Goal: Transaction & Acquisition: Purchase product/service

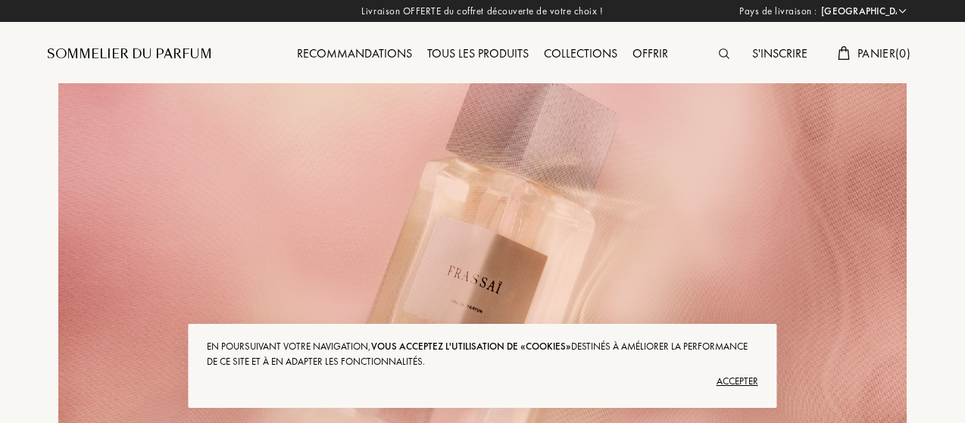
select select "FR"
click at [747, 379] on div "Accepter" at bounding box center [482, 382] width 551 height 24
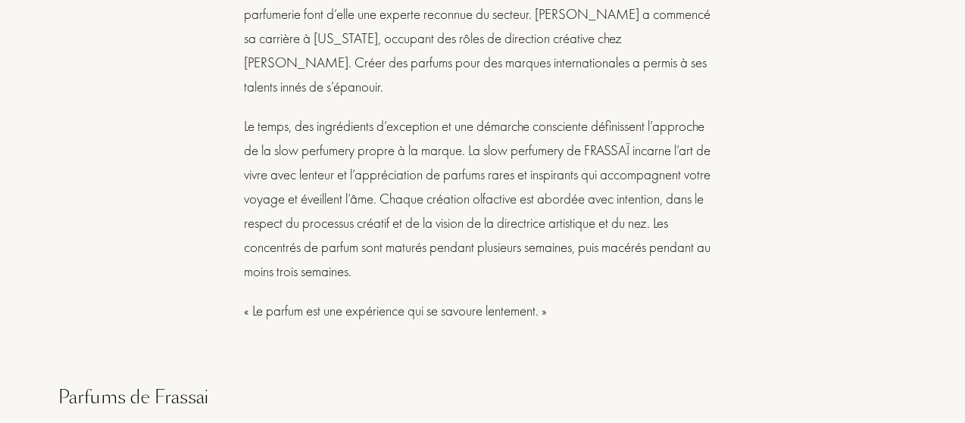
scroll to position [1288, 0]
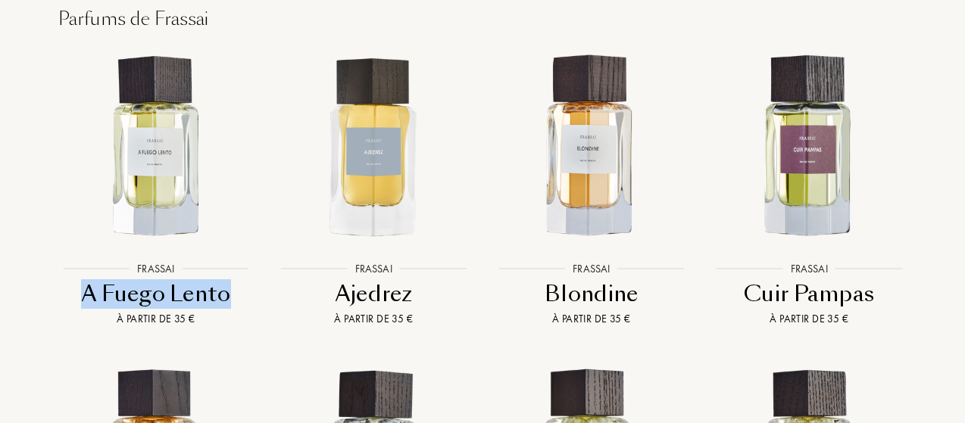
drag, startPoint x: 4, startPoint y: 269, endPoint x: 239, endPoint y: 268, distance: 234.8
click at [239, 268] on div "Pays de livraison : Afghanistan Afrique du Sud Albanie Algérie Allemagne Andorr…" at bounding box center [482, 106] width 965 height 2789
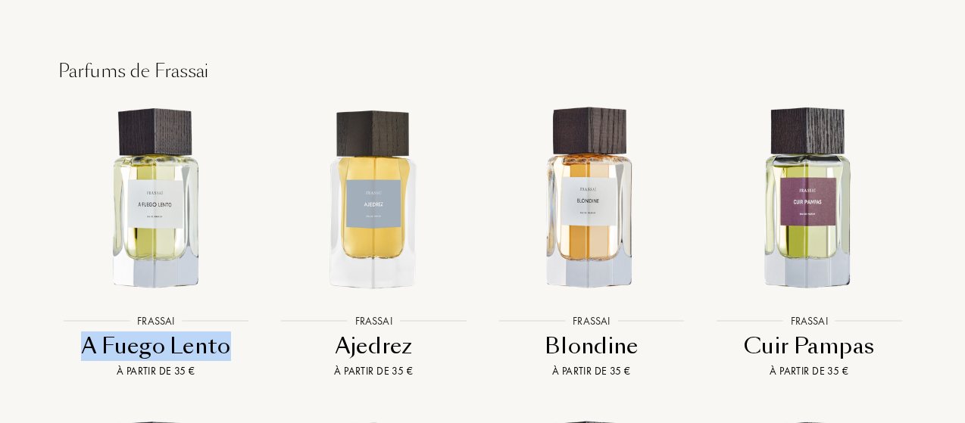
scroll to position [1212, 0]
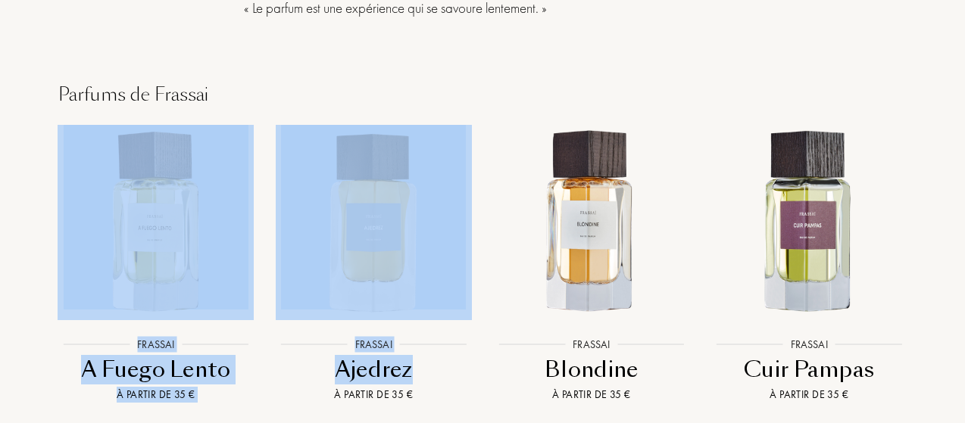
drag, startPoint x: 324, startPoint y: 57, endPoint x: 417, endPoint y: 349, distance: 306.6
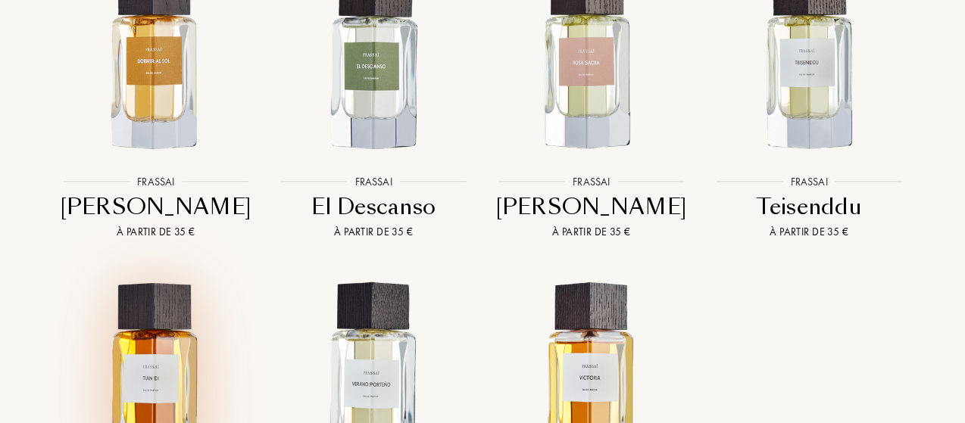
scroll to position [1666, 0]
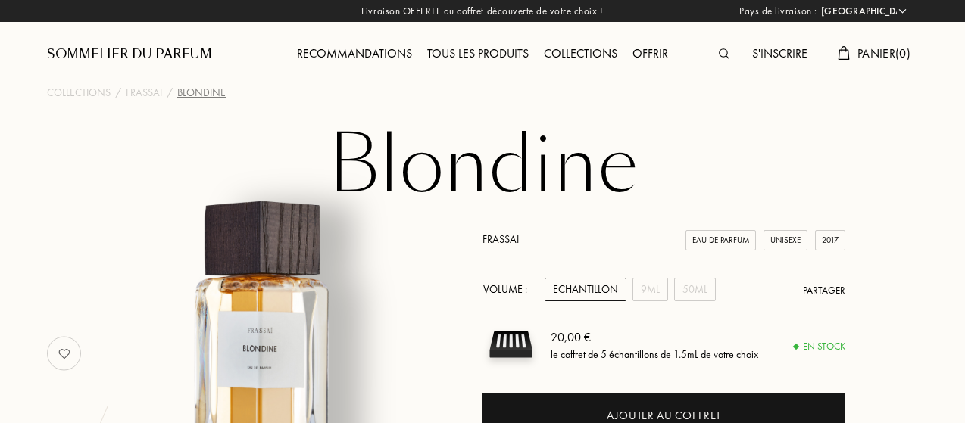
select select "FR"
